Goal: Information Seeking & Learning: Learn about a topic

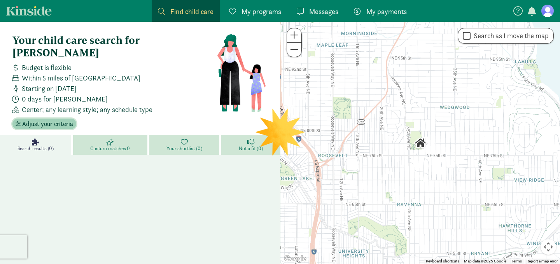
click at [53, 119] on span "Adjust your criteria" at bounding box center [47, 123] width 51 height 9
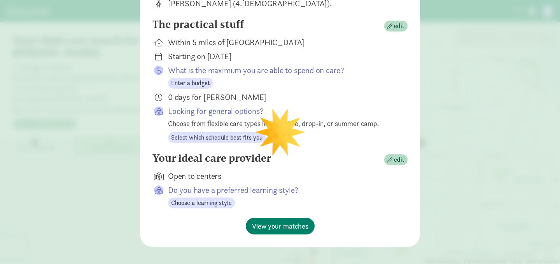
scroll to position [109, 0]
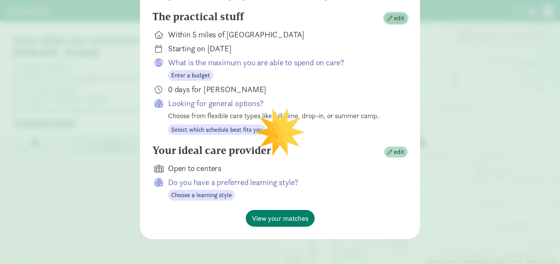
click at [395, 23] on span "edit" at bounding box center [399, 18] width 10 height 9
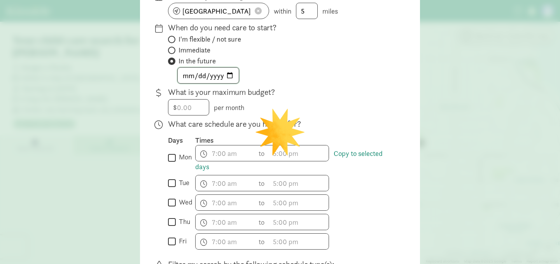
click at [186, 80] on input "2026-01-01" at bounding box center [208, 76] width 61 height 16
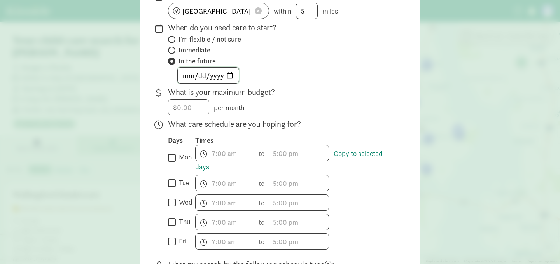
type input "2026-08-15"
click at [353, 82] on div "2026-08-15" at bounding box center [281, 75] width 227 height 16
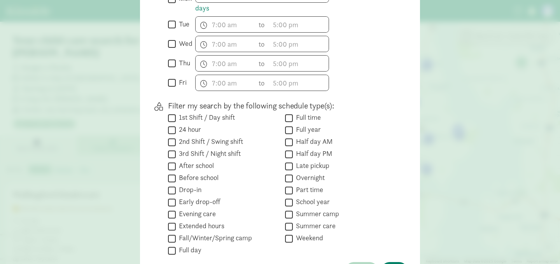
scroll to position [335, 0]
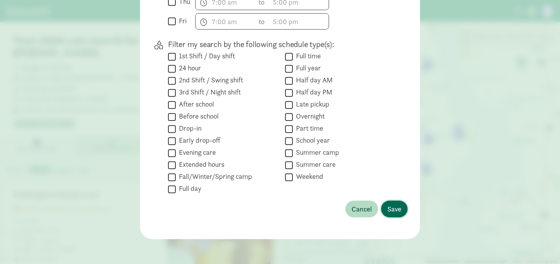
click at [397, 209] on span "Save" at bounding box center [394, 209] width 14 height 10
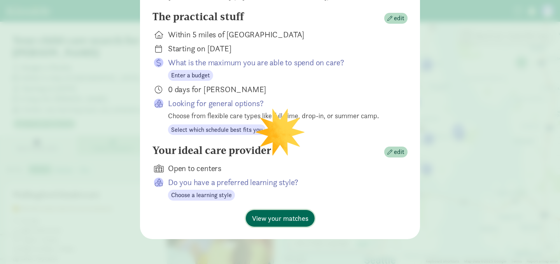
click at [278, 217] on span "View your matches" at bounding box center [280, 218] width 56 height 10
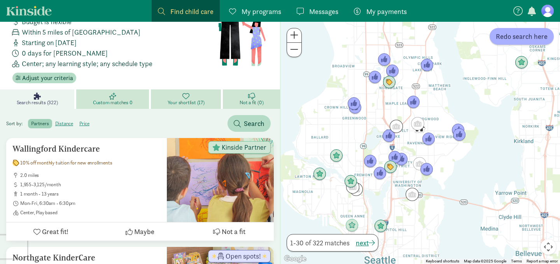
scroll to position [0, 0]
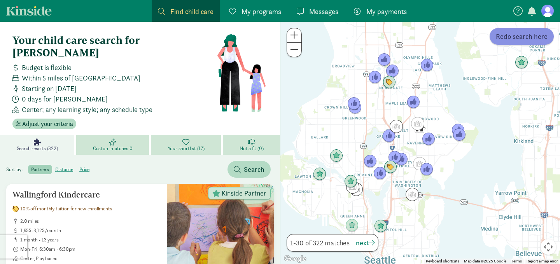
click at [526, 39] on span "Redo search here" at bounding box center [522, 36] width 52 height 10
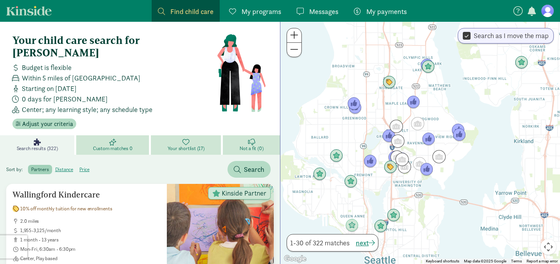
click at [193, 11] on span "Find child care" at bounding box center [191, 11] width 43 height 10
click at [174, 10] on span "Find child care" at bounding box center [191, 11] width 43 height 10
click at [240, 166] on span "button" at bounding box center [237, 169] width 7 height 7
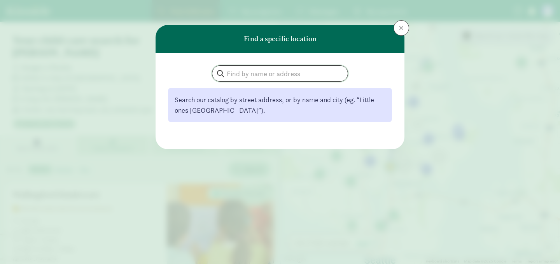
click at [249, 73] on input "search" at bounding box center [279, 74] width 135 height 16
type input "nasri seattle"
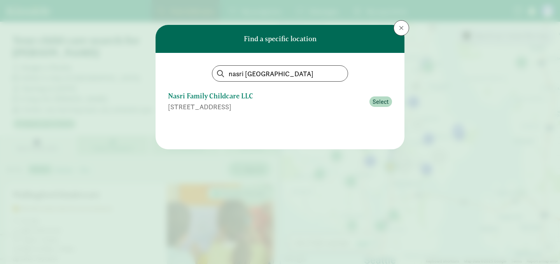
click at [202, 96] on div "Nasri Family Childcare LLC" at bounding box center [266, 96] width 197 height 10
